Goal: Transaction & Acquisition: Subscribe to service/newsletter

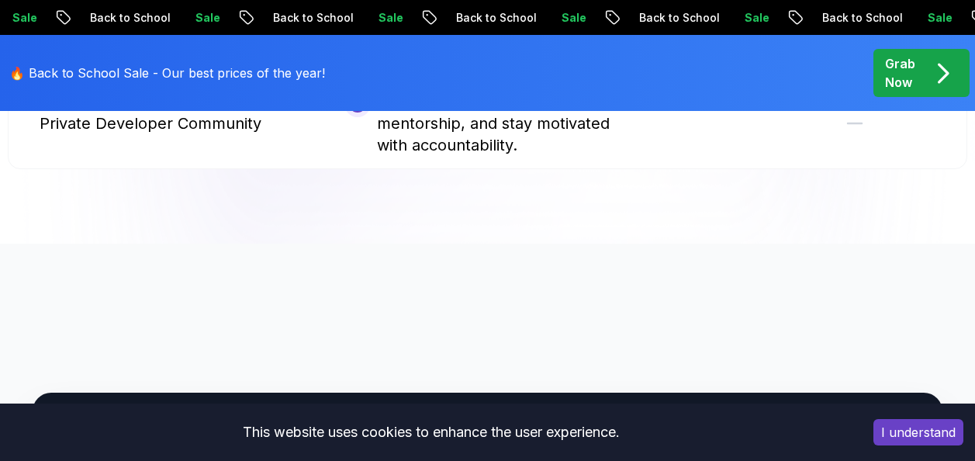
scroll to position [6364, 0]
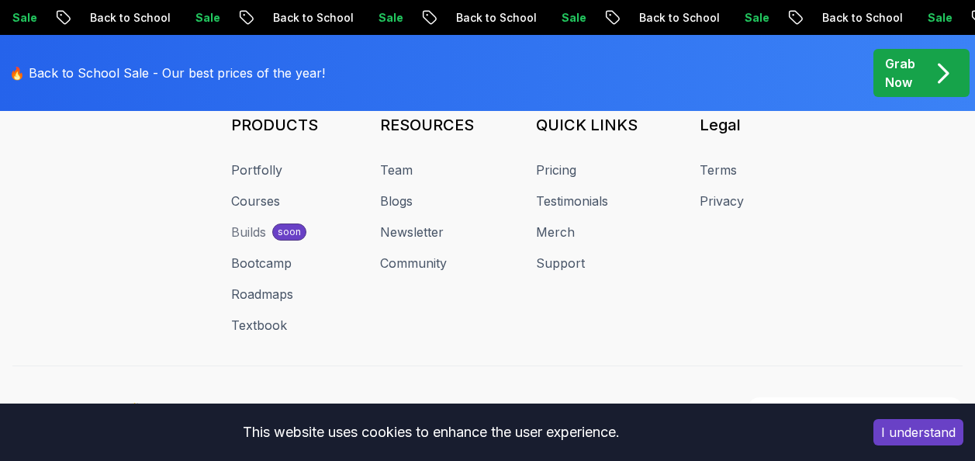
click at [930, 436] on button "I understand" at bounding box center [918, 432] width 90 height 26
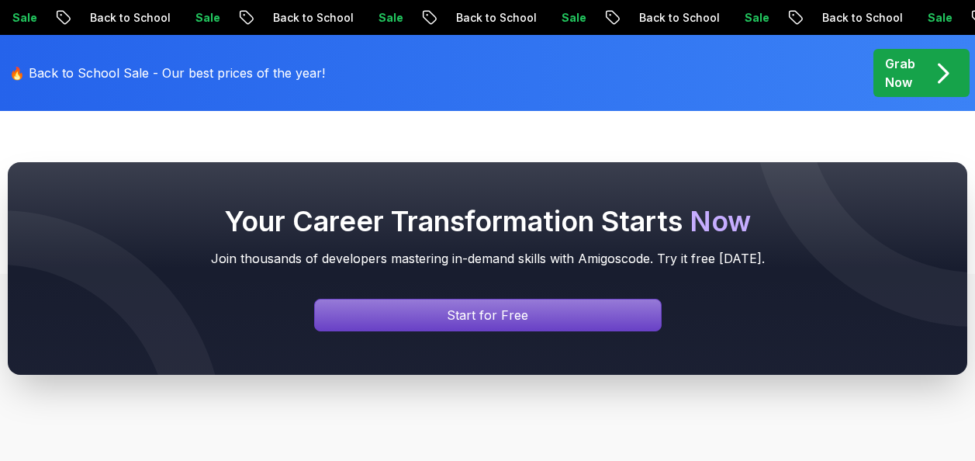
scroll to position [5737, 0]
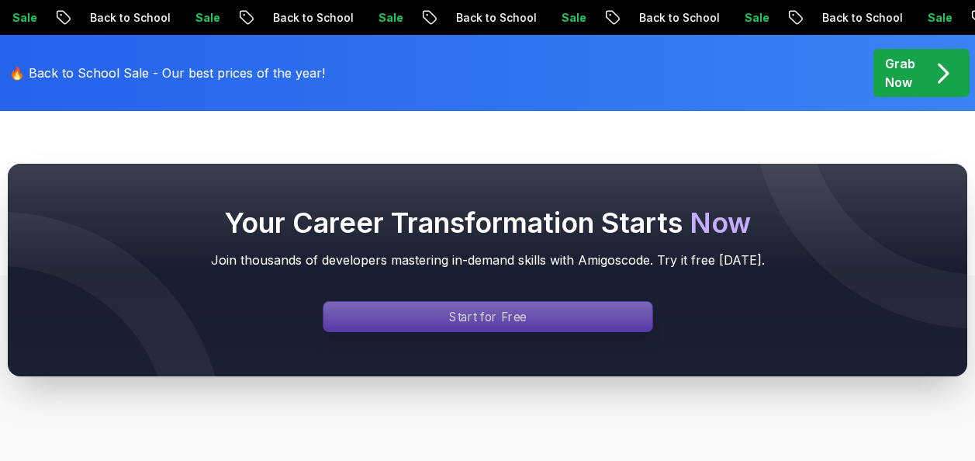
click at [394, 302] on div "Signin page" at bounding box center [487, 316] width 329 height 29
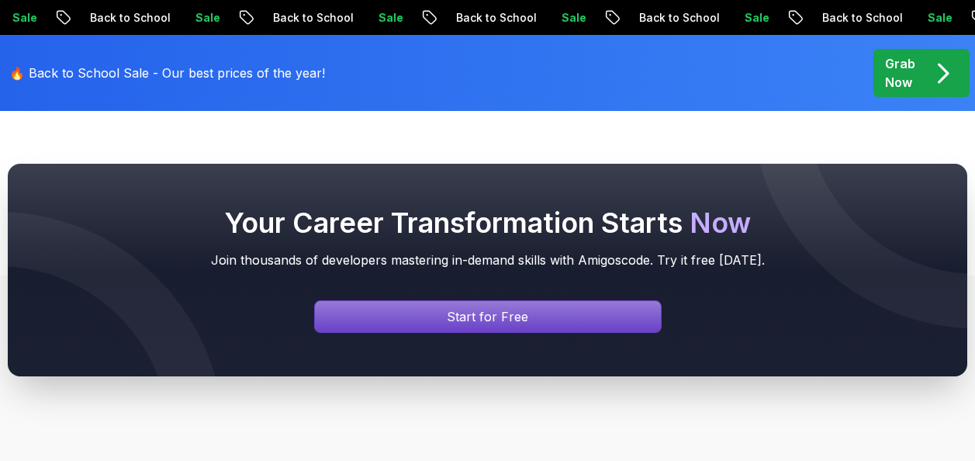
click at [127, 133] on div "Your Career Transformation Starts Now Join thousands of developers mastering in…" at bounding box center [487, 269] width 975 height 361
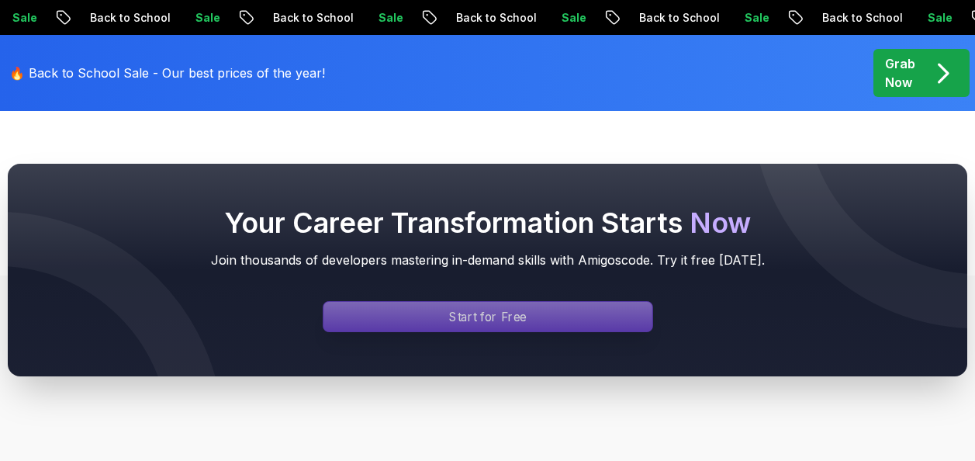
click at [344, 302] on div "Signin page" at bounding box center [487, 316] width 329 height 29
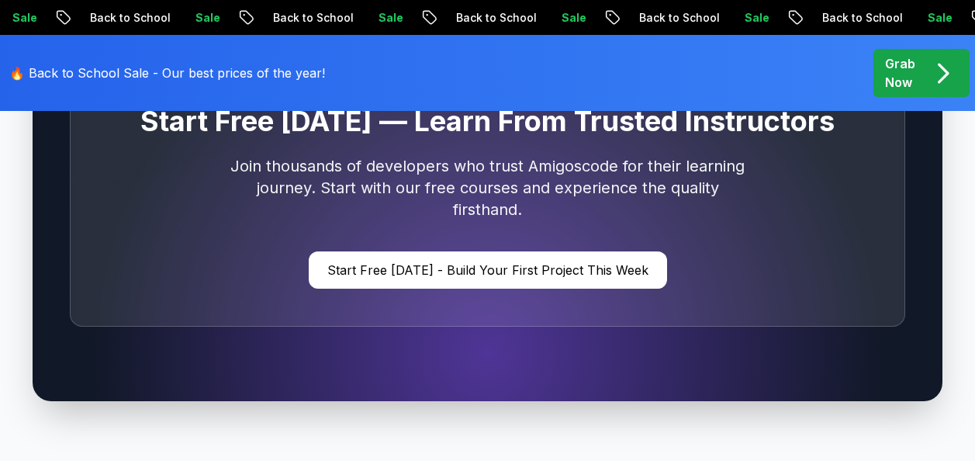
scroll to position [4743, 0]
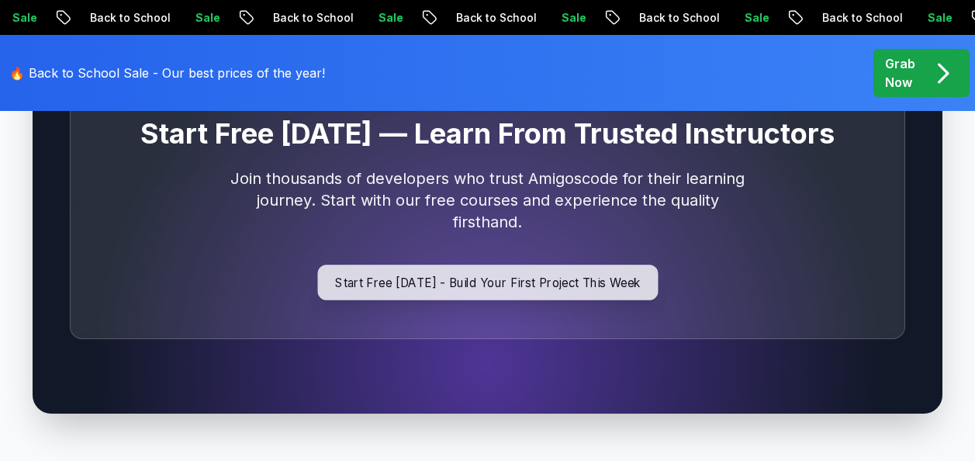
click at [362, 264] on p "Start Free [DATE] - Build Your First Project This Week" at bounding box center [487, 282] width 340 height 36
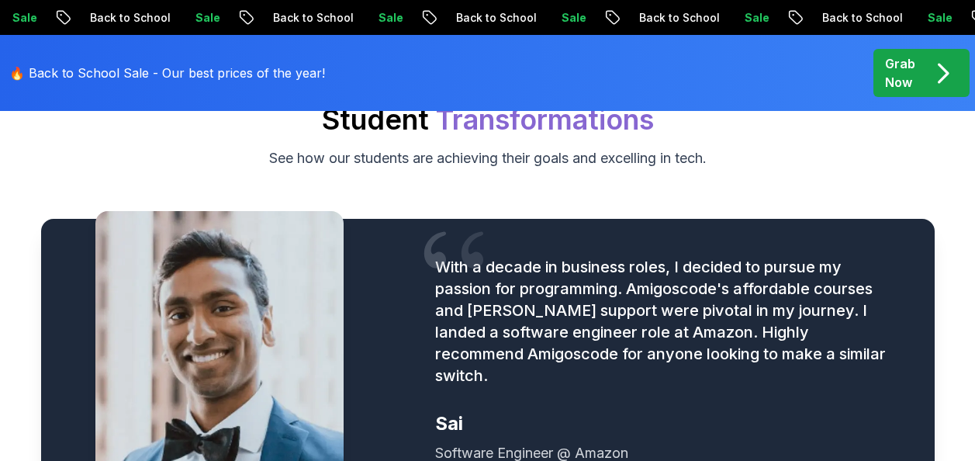
scroll to position [1835, 0]
click at [917, 70] on div "Grab Now" at bounding box center [921, 72] width 73 height 37
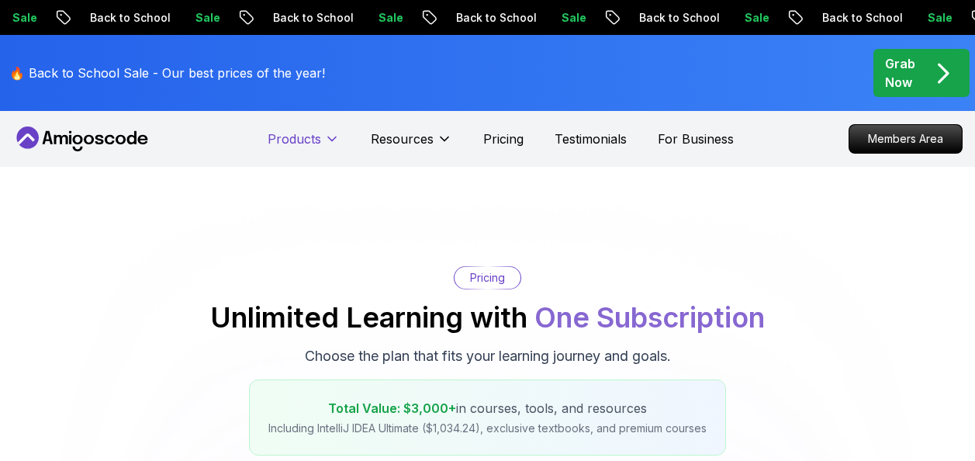
click at [303, 137] on p "Products" at bounding box center [295, 139] width 54 height 19
